Goal: Find specific page/section: Find specific page/section

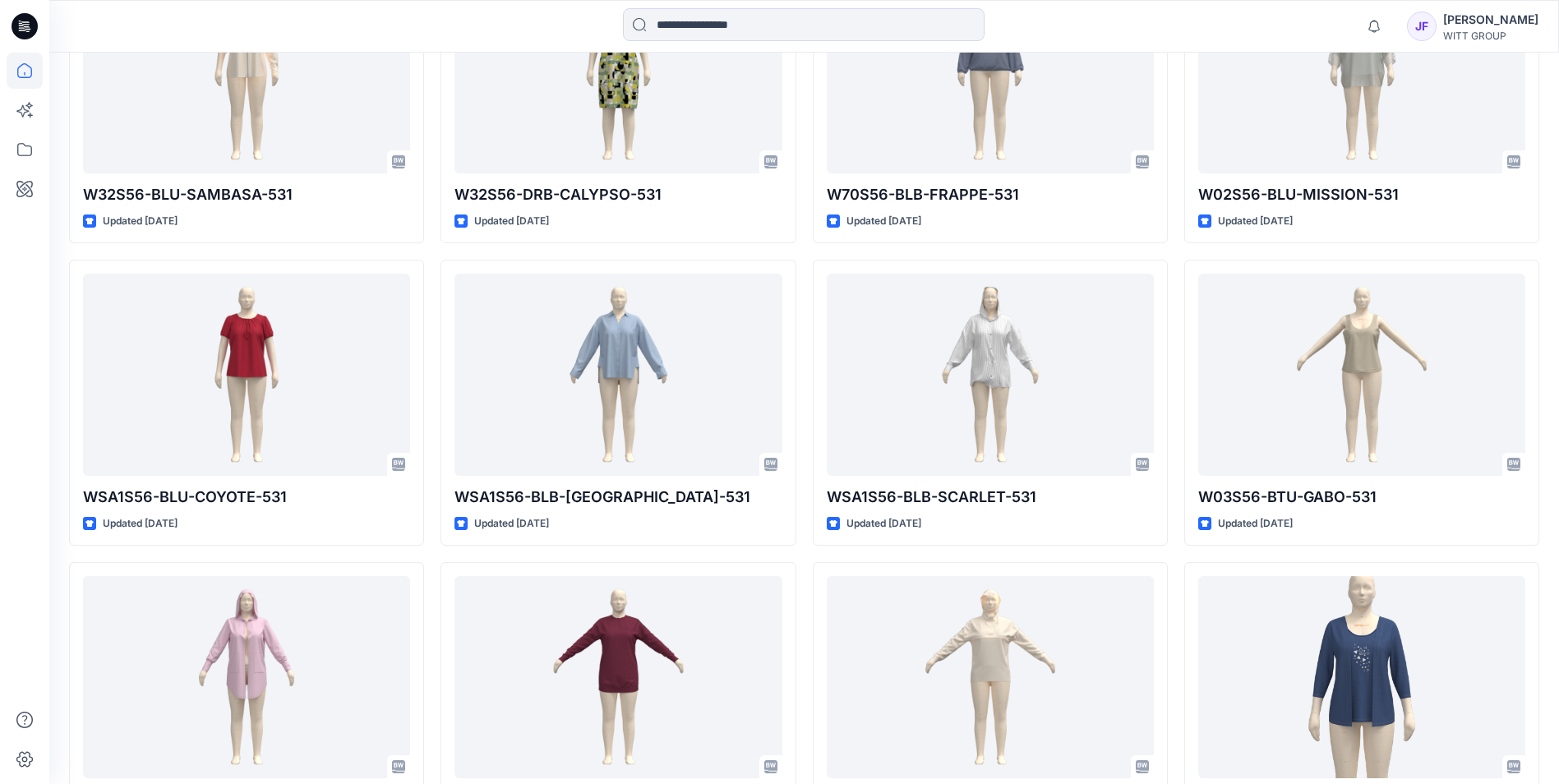
scroll to position [1232, 0]
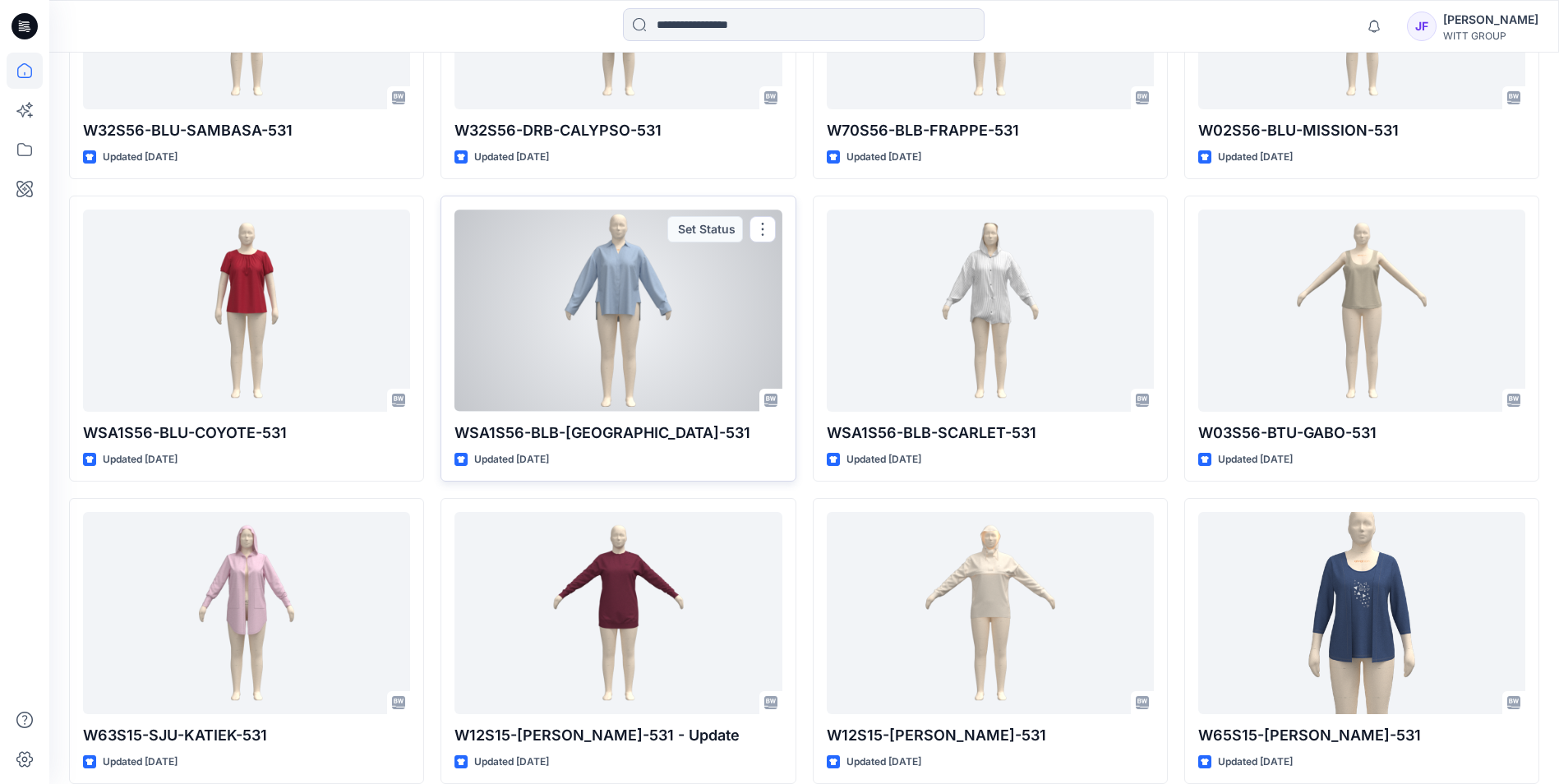
click at [642, 317] on div at bounding box center [618, 310] width 327 height 201
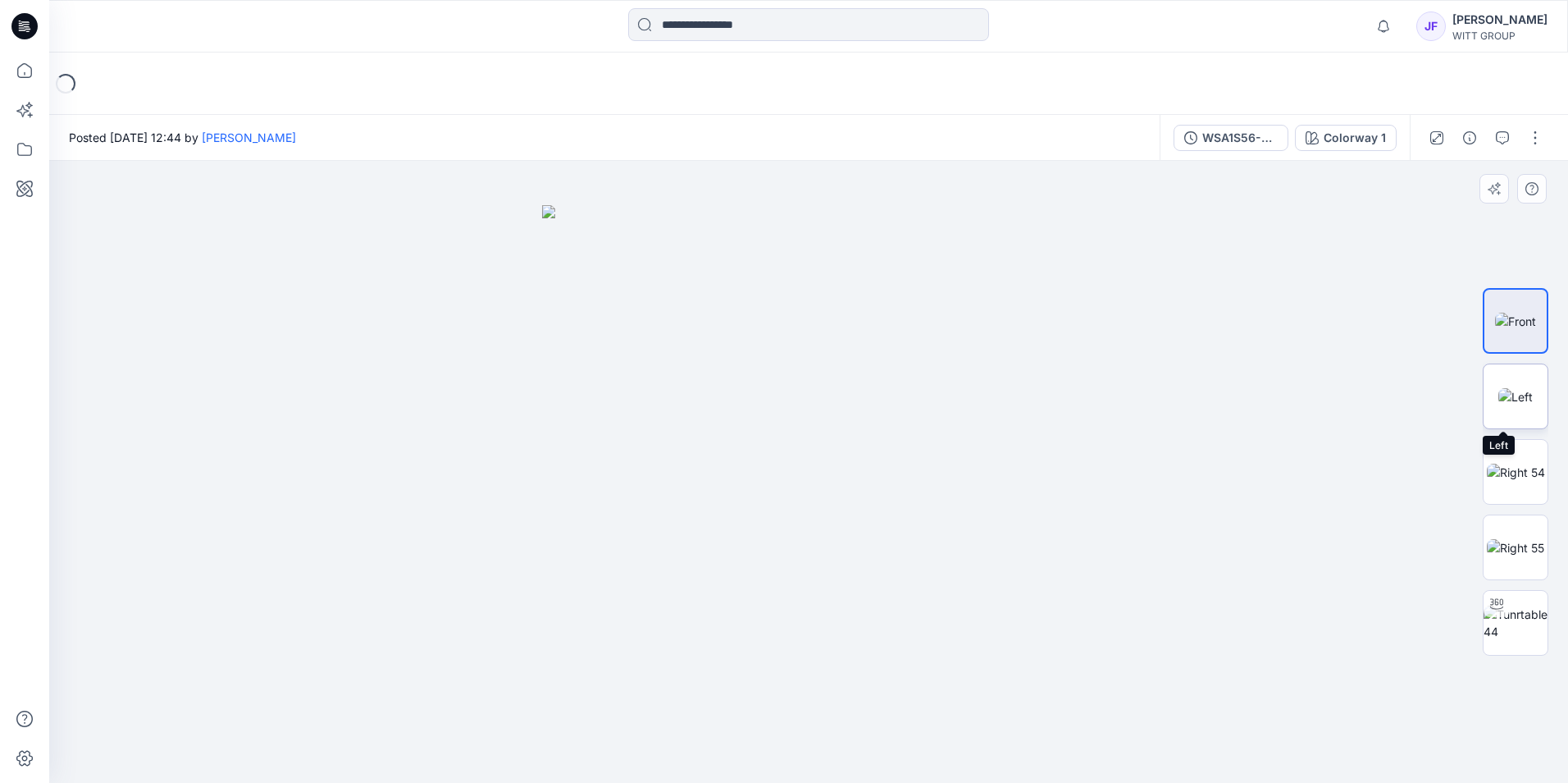
click at [1524, 405] on img at bounding box center [1516, 397] width 35 height 17
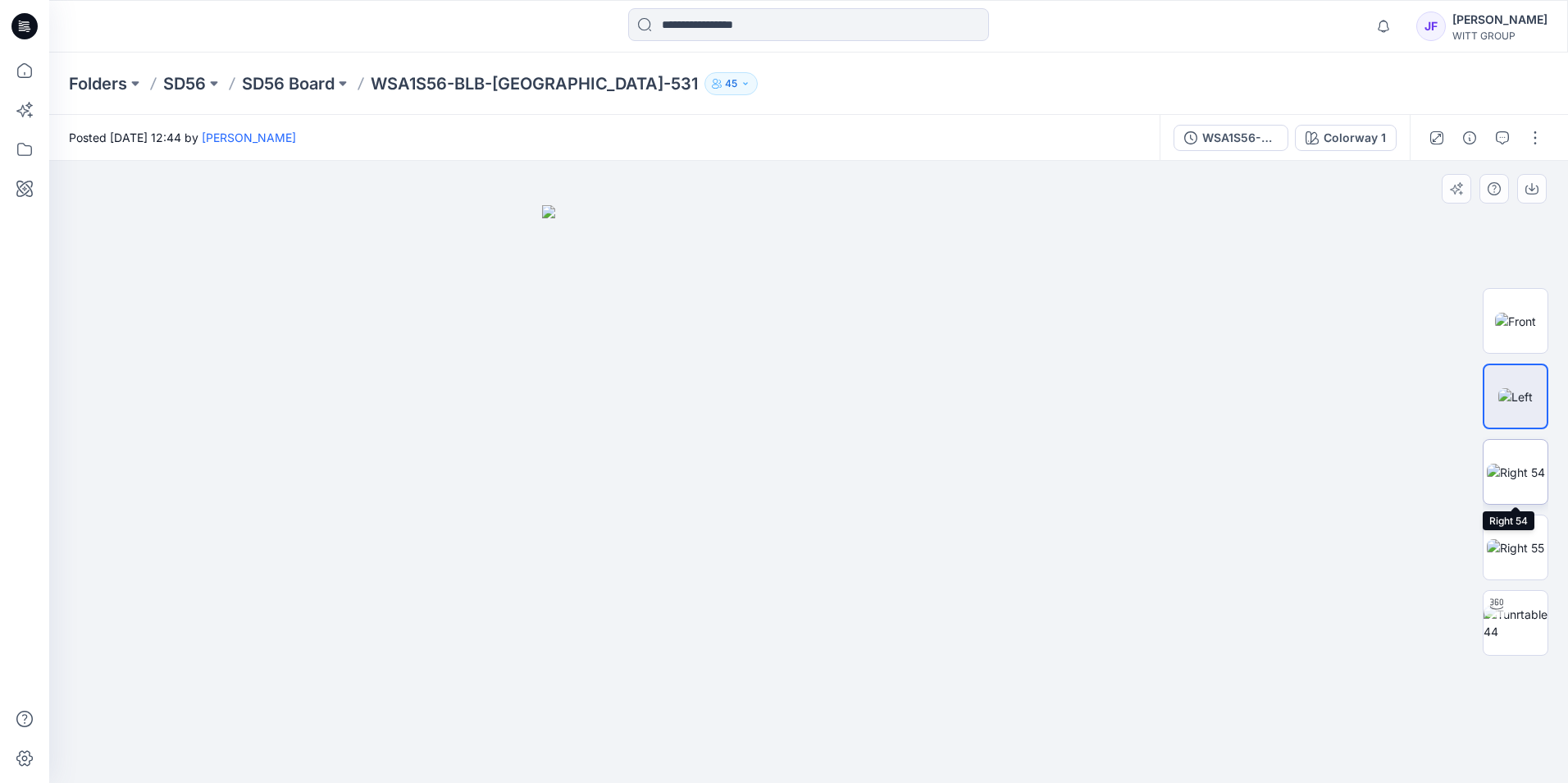
click at [1514, 474] on img at bounding box center [1516, 473] width 58 height 17
click at [1534, 547] on img at bounding box center [1516, 547] width 57 height 17
drag, startPoint x: 18, startPoint y: 72, endPoint x: 34, endPoint y: 83, distance: 19.4
click at [18, 72] on icon at bounding box center [24, 70] width 15 height 15
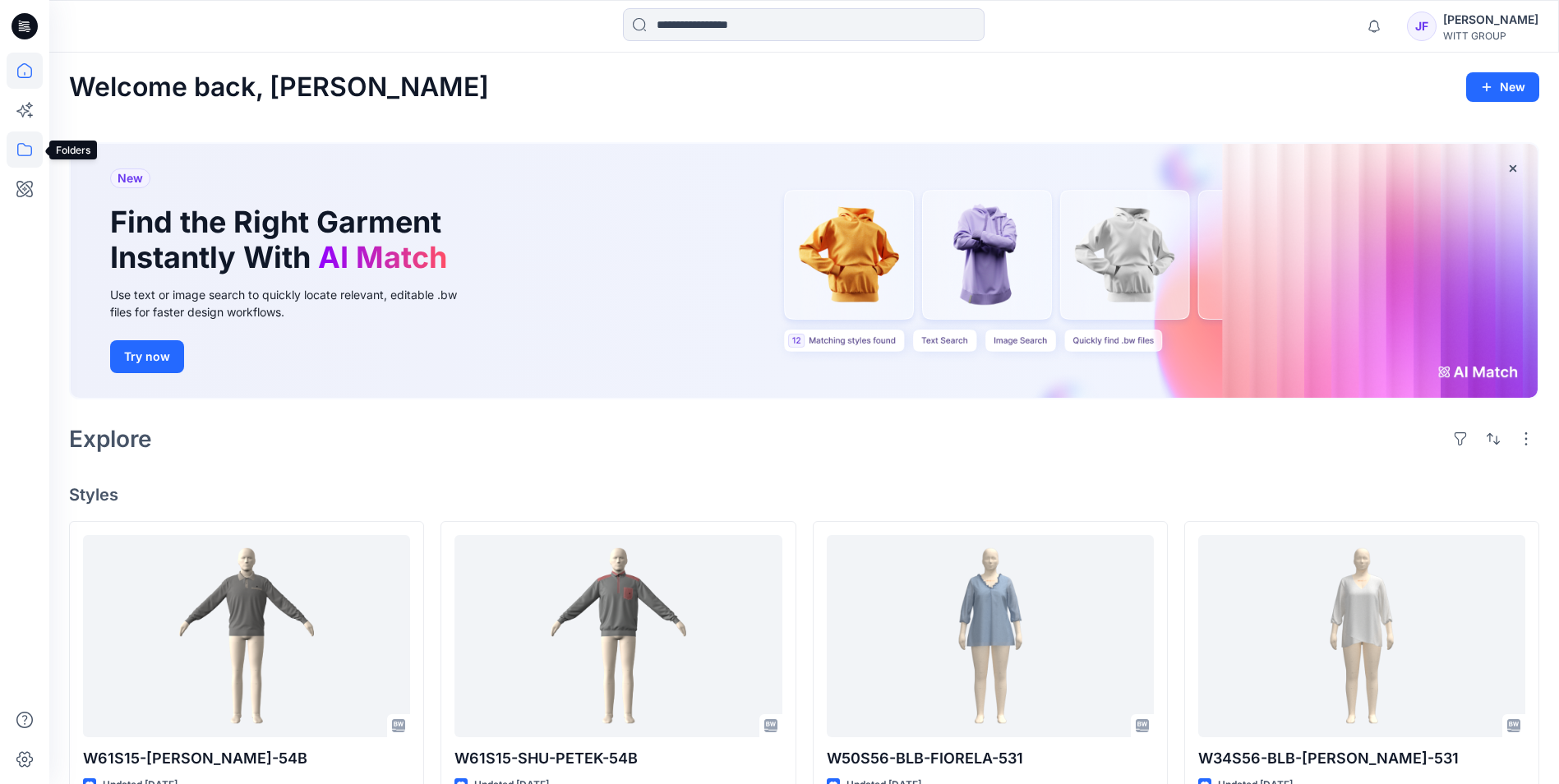
click at [16, 151] on icon at bounding box center [25, 150] width 37 height 37
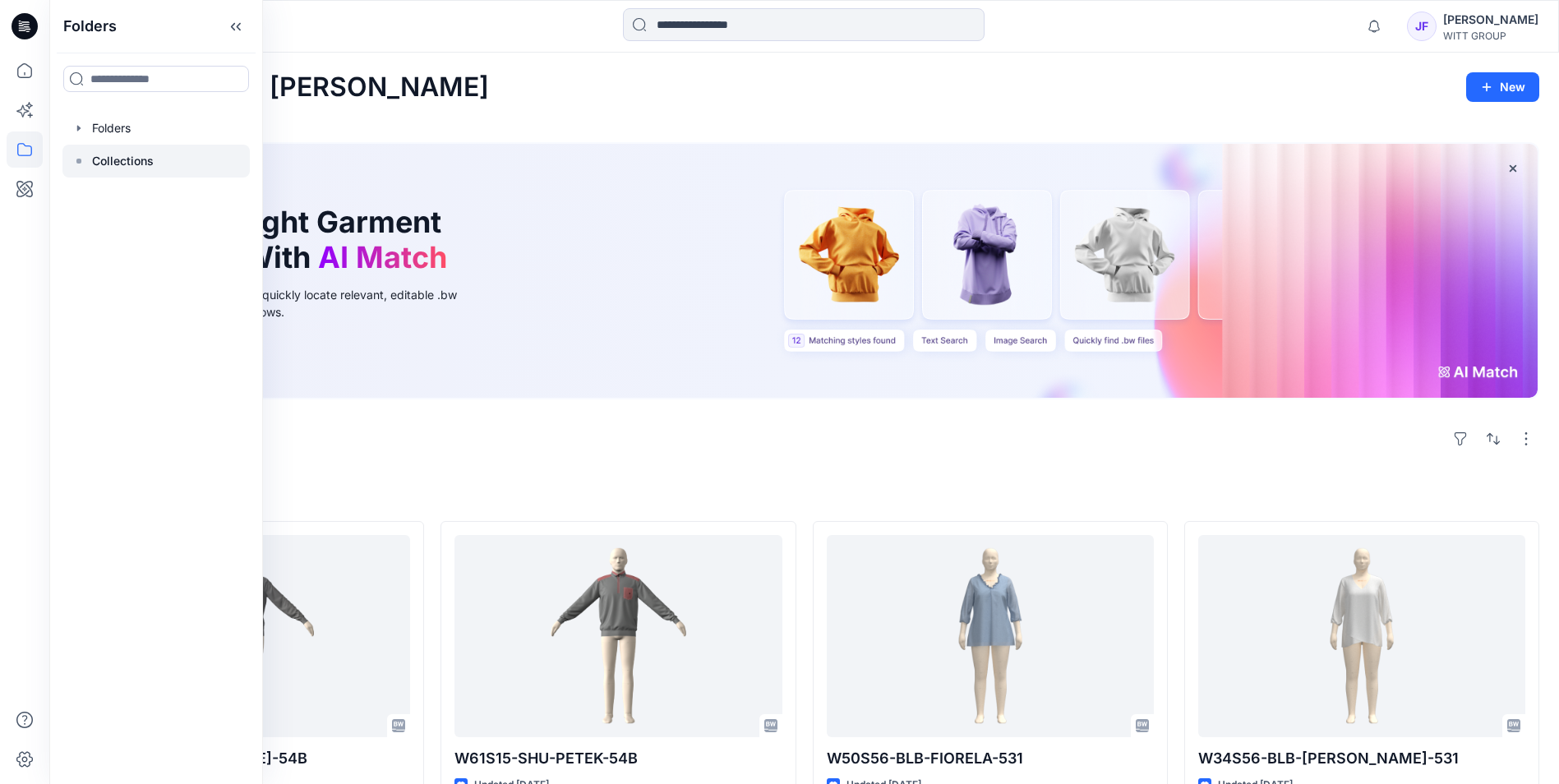
click at [84, 157] on icon at bounding box center [78, 161] width 13 height 13
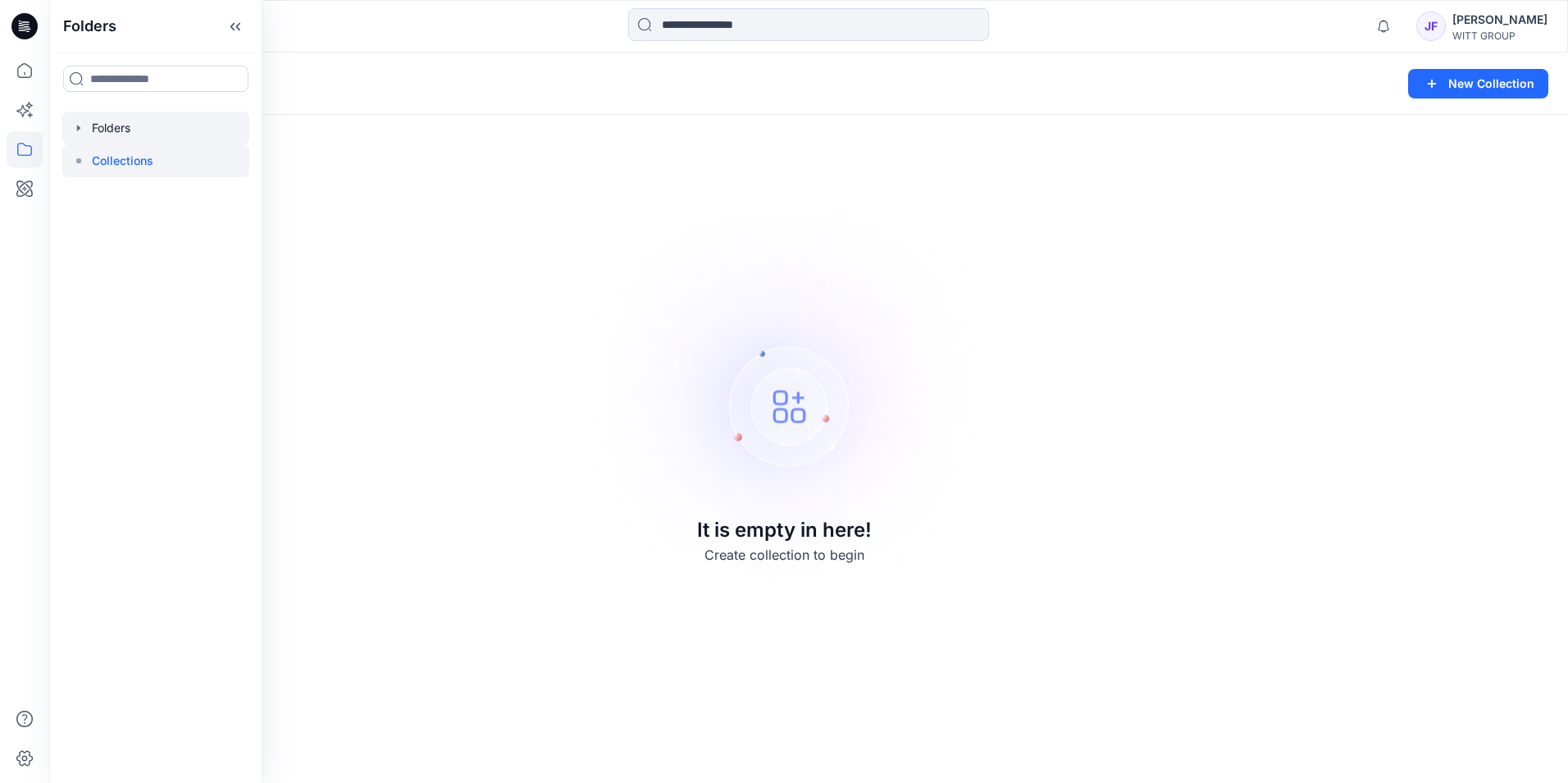
click at [143, 123] on div at bounding box center [155, 128] width 187 height 33
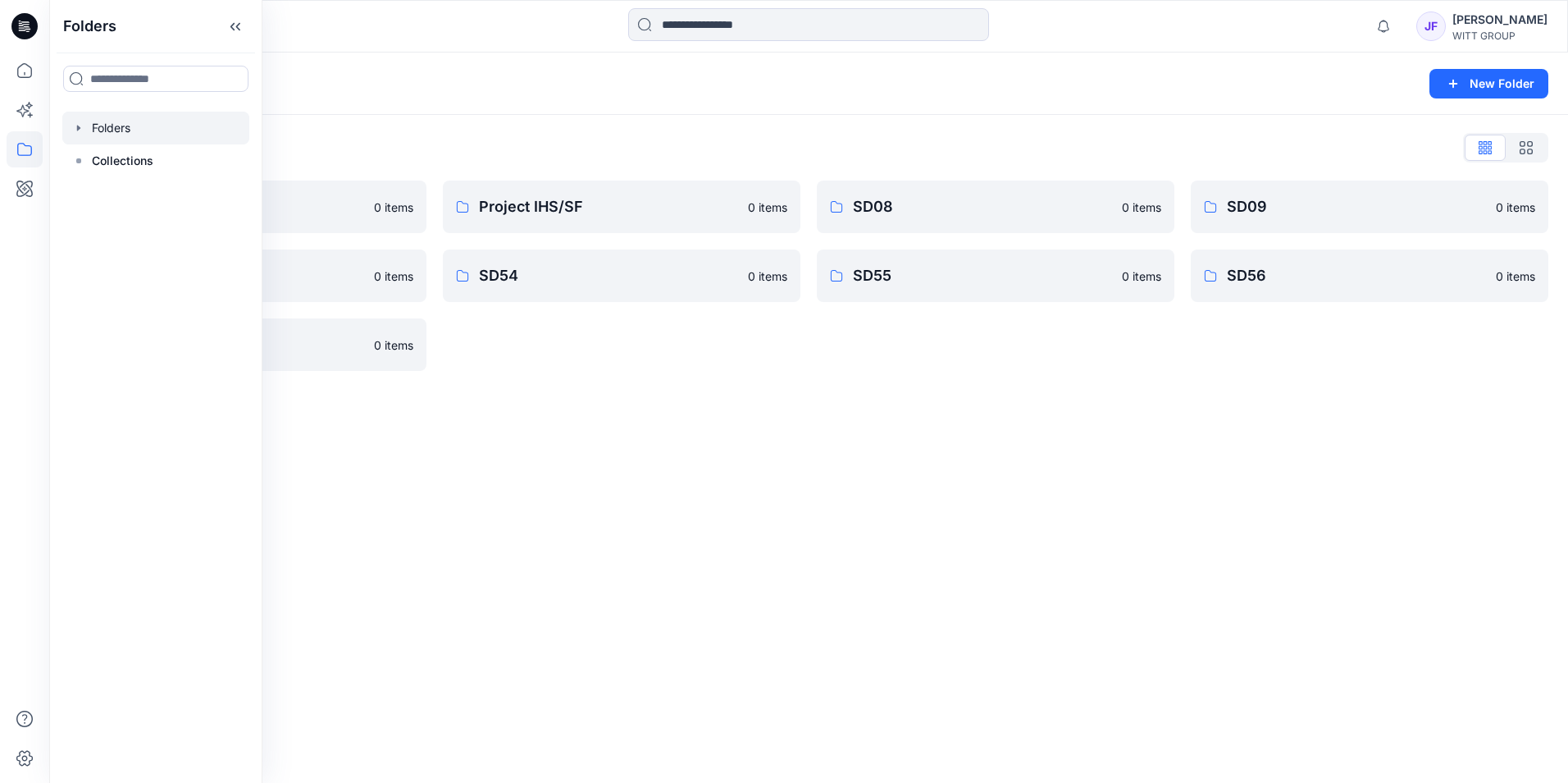
click at [1004, 539] on div "Folders New Folder Folders List 3D Bildertest 0 items SD15 0 items SD58 0 items…" at bounding box center [809, 417] width 1519 height 730
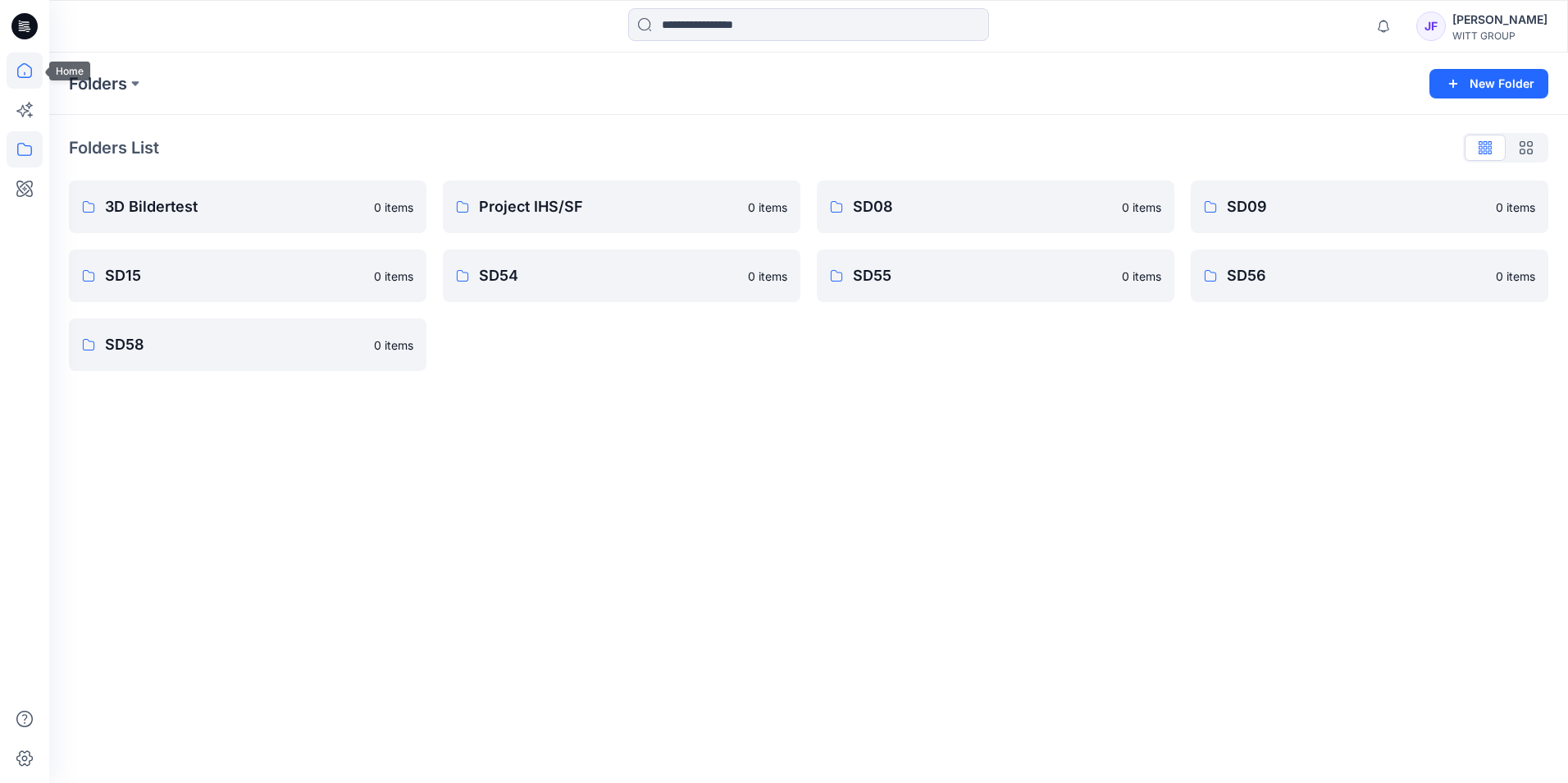
click at [30, 76] on icon at bounding box center [25, 70] width 36 height 36
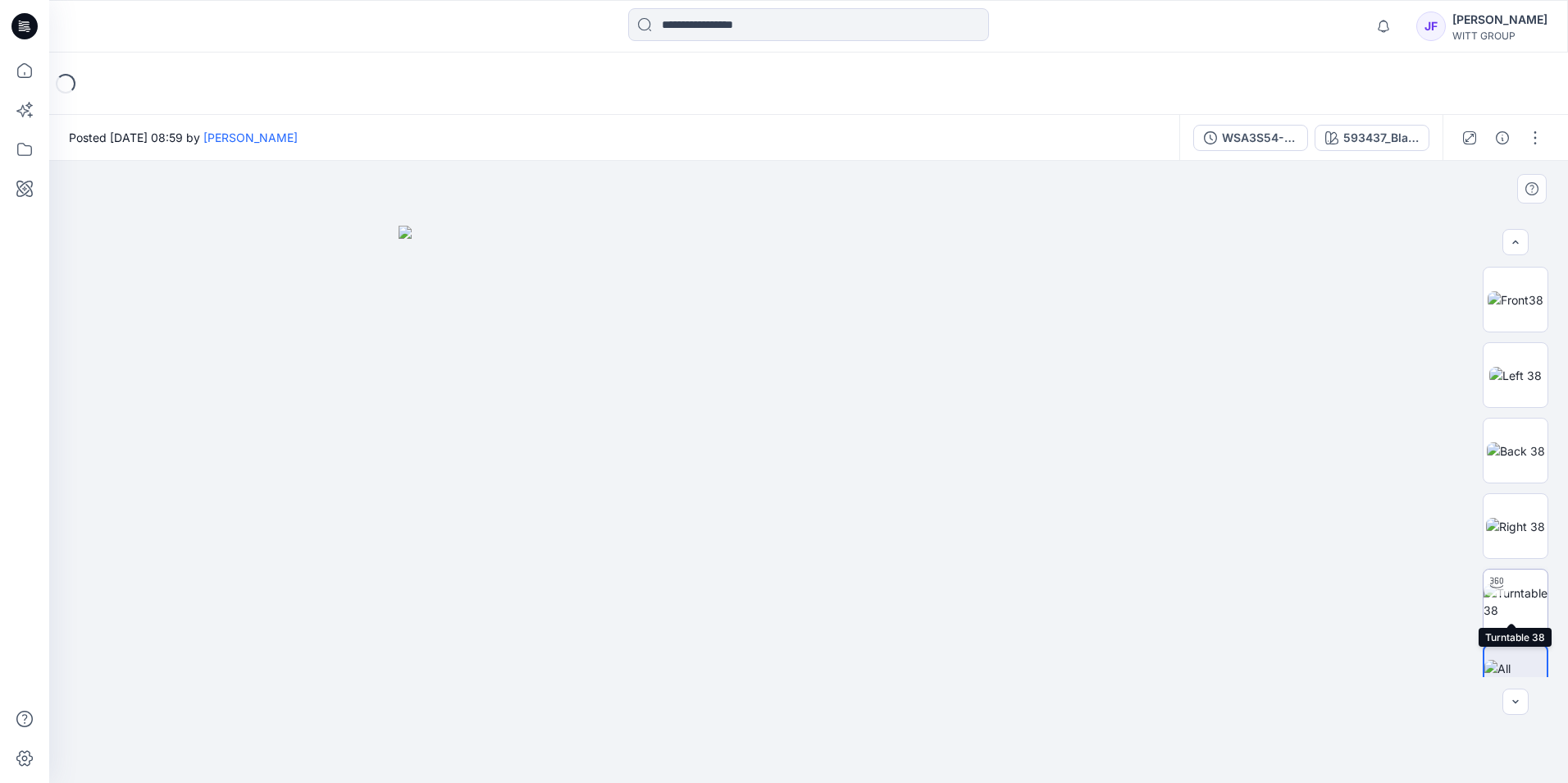
scroll to position [33, 0]
